Goal: Navigation & Orientation: Find specific page/section

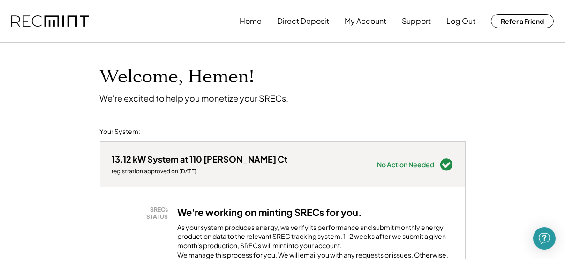
click at [350, 23] on button "My Account" at bounding box center [366, 21] width 42 height 19
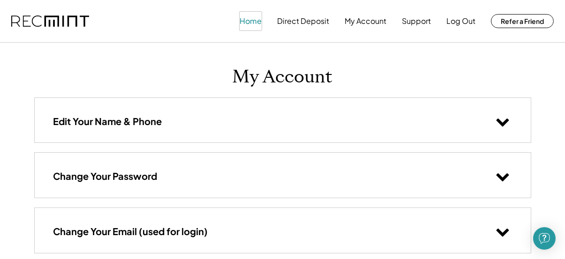
click at [251, 23] on button "Home" at bounding box center [251, 21] width 22 height 19
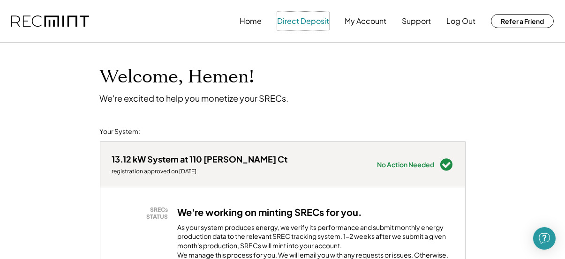
click at [302, 21] on button "Direct Deposit" at bounding box center [303, 21] width 52 height 19
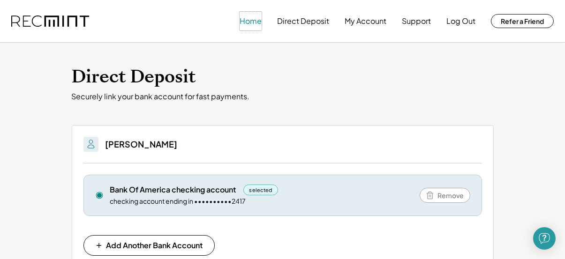
click at [253, 20] on button "Home" at bounding box center [251, 21] width 22 height 19
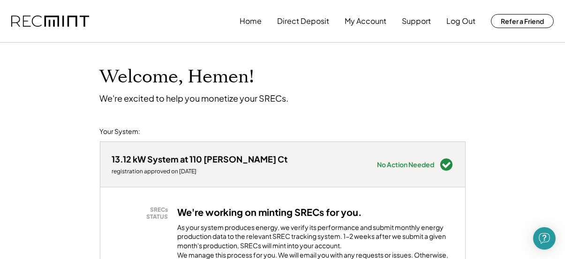
click at [67, 19] on img at bounding box center [50, 21] width 78 height 12
click at [52, 19] on img at bounding box center [50, 21] width 78 height 12
click at [256, 20] on button "Home" at bounding box center [251, 21] width 22 height 19
click at [380, 95] on div "Welcome, Hemen! We're excited to help you monetize your SRECs." at bounding box center [282, 72] width 384 height 61
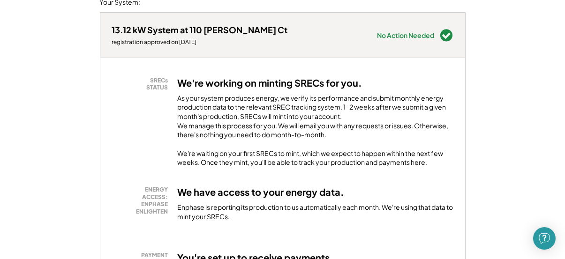
scroll to position [120, 0]
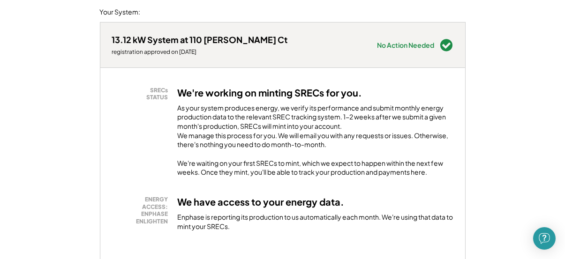
click at [297, 143] on div "As your system produces energy, we verify its performance and submit monthly en…" at bounding box center [316, 129] width 276 height 51
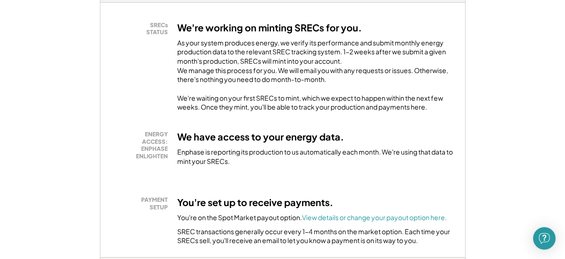
scroll to position [198, 0]
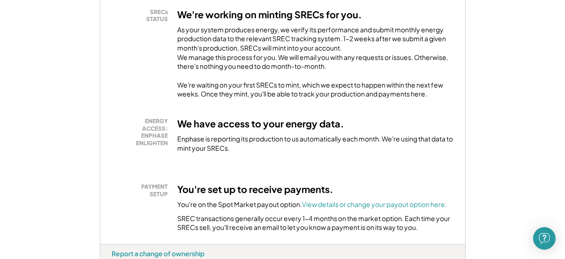
click at [287, 165] on div "ENERGY ACCESS: ENPHASE ENLIGHTEN We have access to your energy data. Enphase is…" at bounding box center [282, 134] width 341 height 61
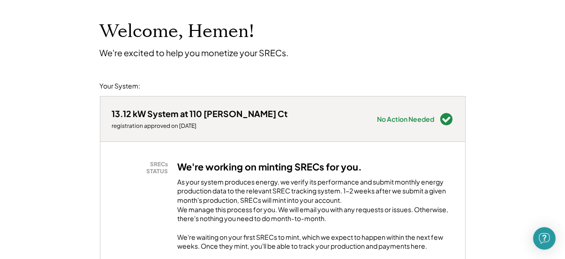
scroll to position [0, 0]
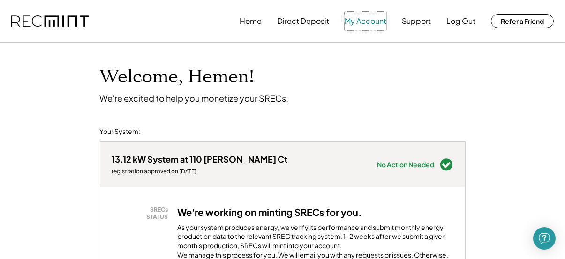
click at [365, 20] on button "My Account" at bounding box center [366, 21] width 42 height 19
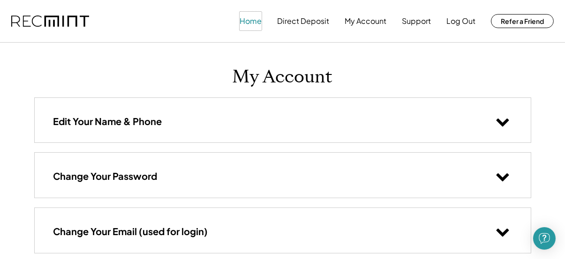
click at [249, 23] on button "Home" at bounding box center [251, 21] width 22 height 19
